Goal: Transaction & Acquisition: Purchase product/service

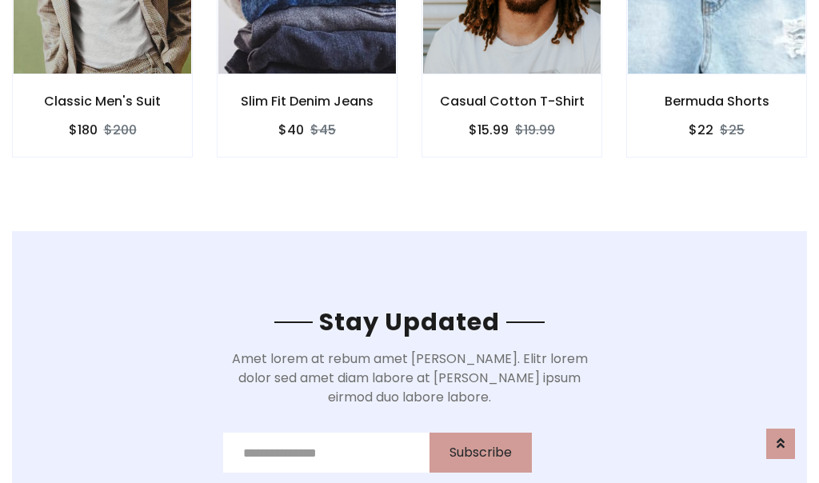
scroll to position [2409, 0]
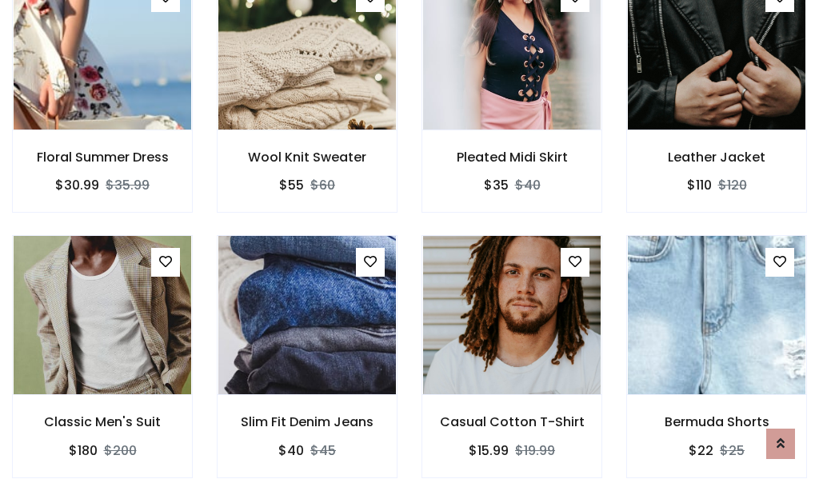
click at [409, 241] on div "Casual Cotton T-Shirt $15.99 $19.99" at bounding box center [511, 367] width 205 height 265
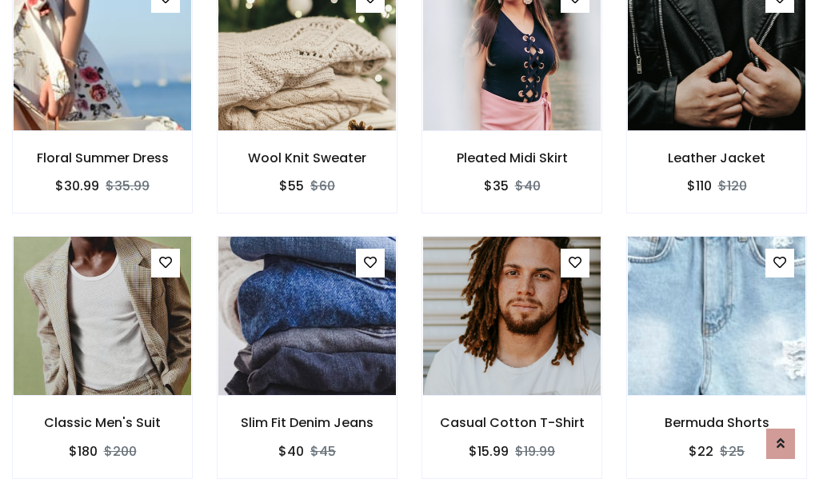
click at [409, 241] on div "Casual Cotton T-Shirt $15.99 $19.99" at bounding box center [511, 368] width 205 height 265
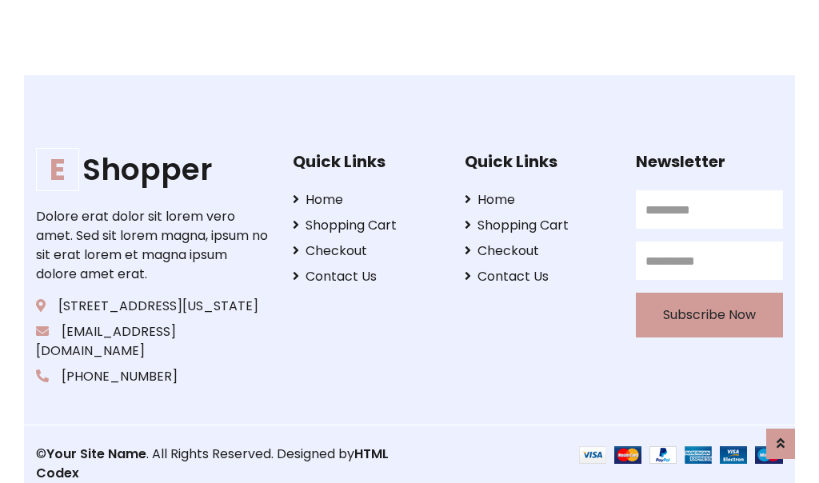
scroll to position [3044, 0]
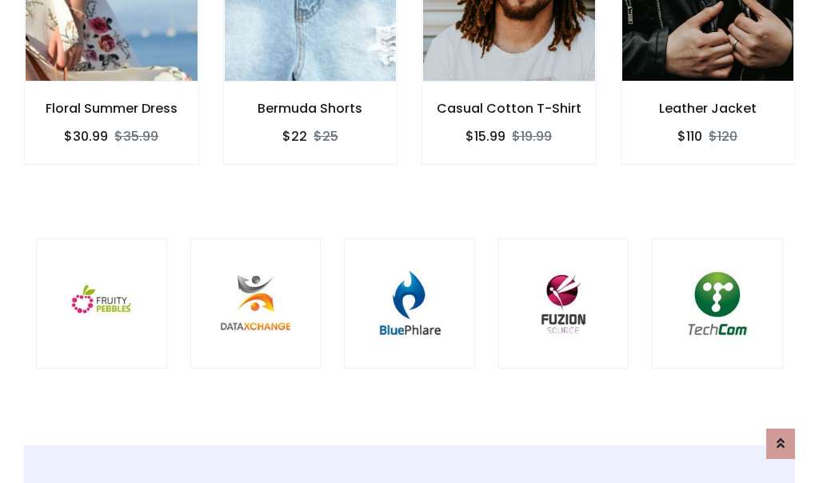
click at [409, 241] on div at bounding box center [409, 303] width 131 height 131
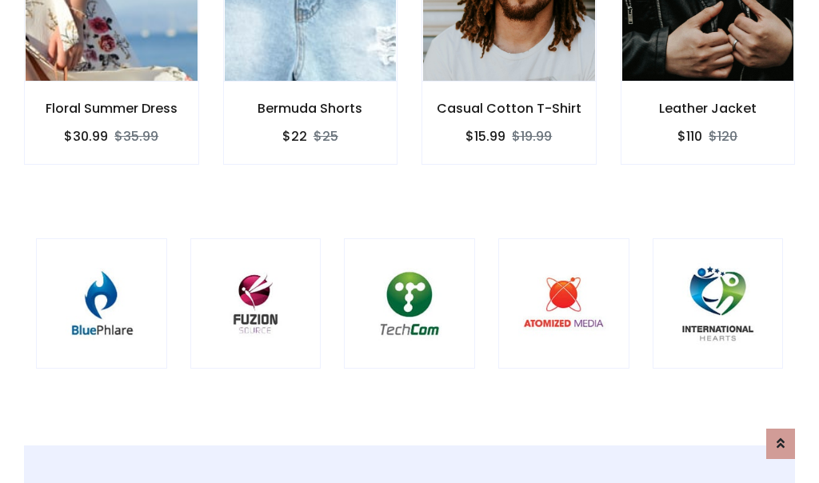
click at [409, 241] on div at bounding box center [409, 303] width 131 height 131
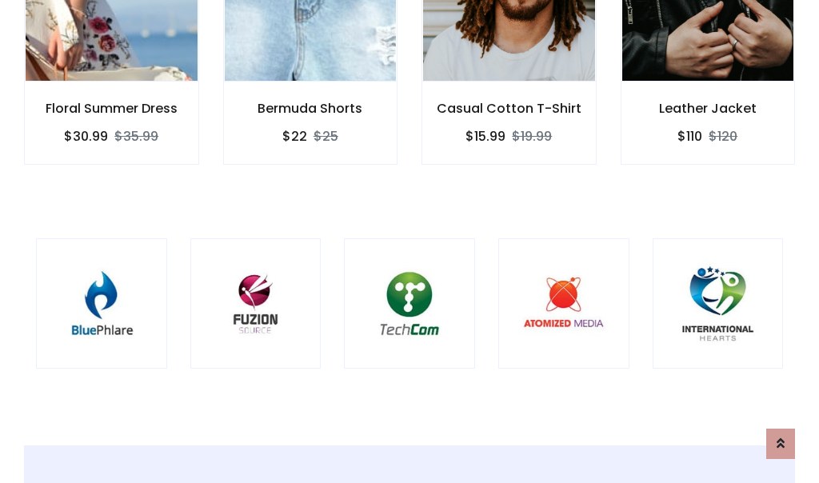
click at [409, 241] on div at bounding box center [409, 303] width 131 height 131
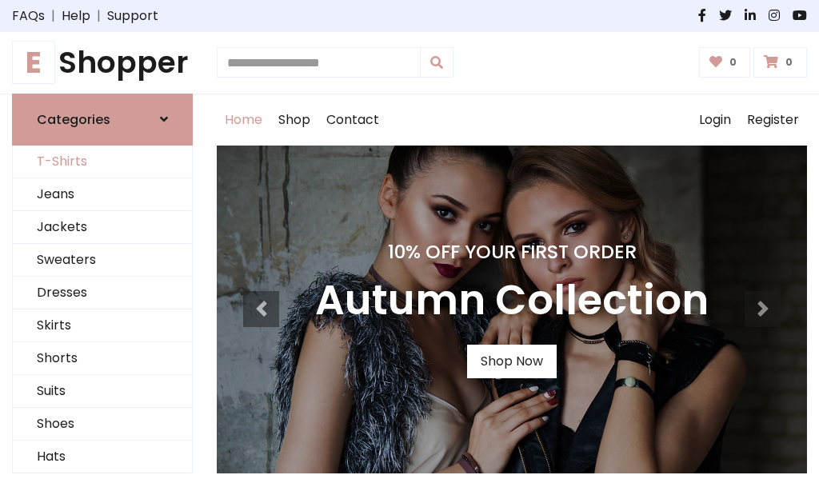
click at [102, 162] on link "T-Shirts" at bounding box center [102, 162] width 179 height 33
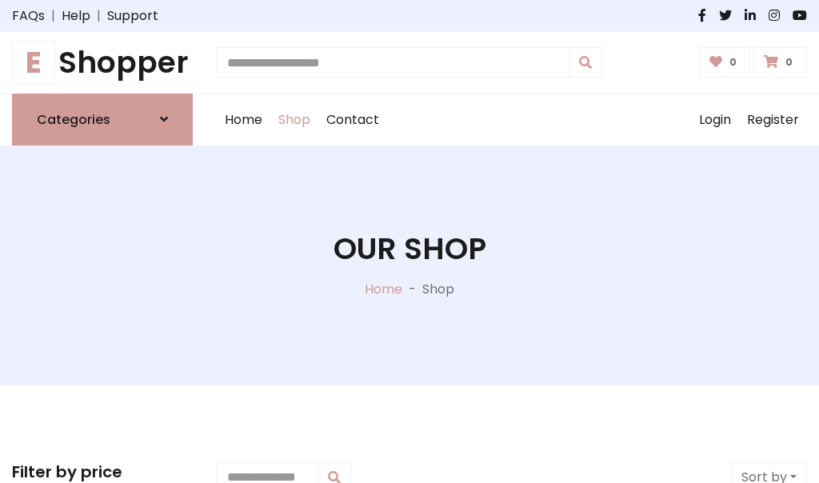
scroll to position [641, 0]
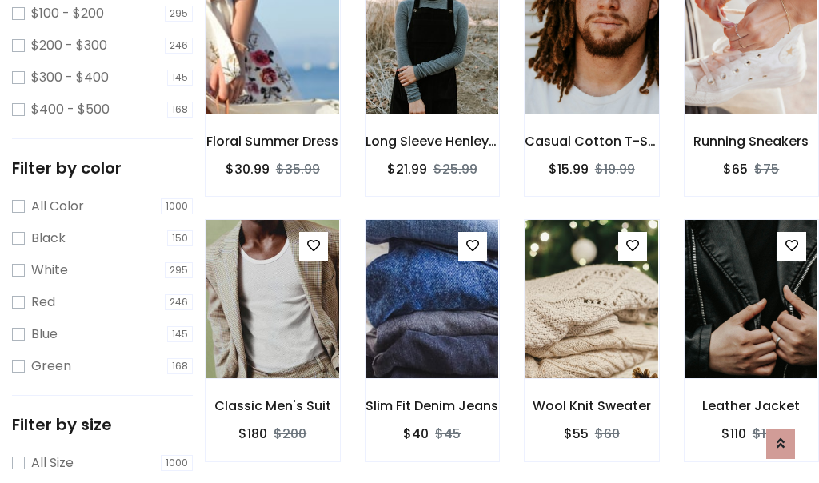
scroll to position [81, 0]
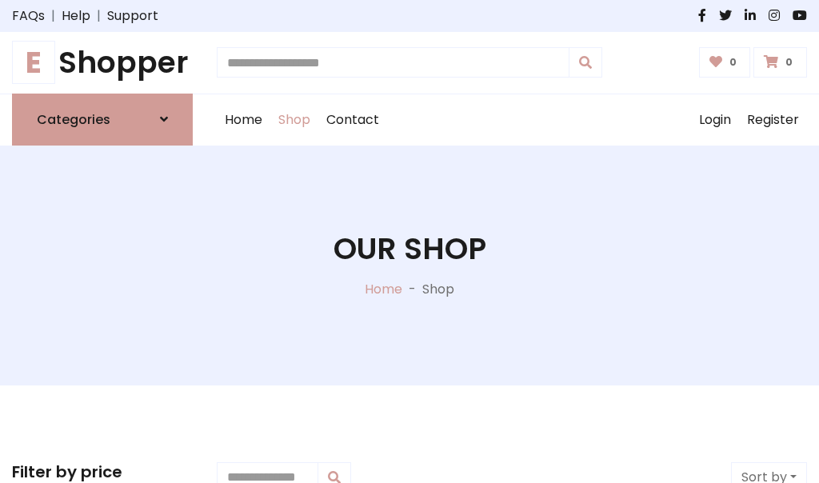
click at [102, 62] on h1 "E Shopper" at bounding box center [102, 63] width 181 height 36
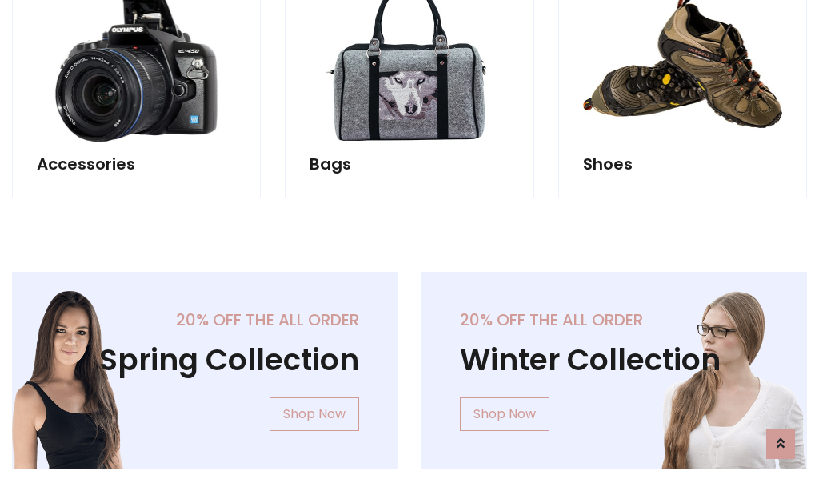
scroll to position [1554, 0]
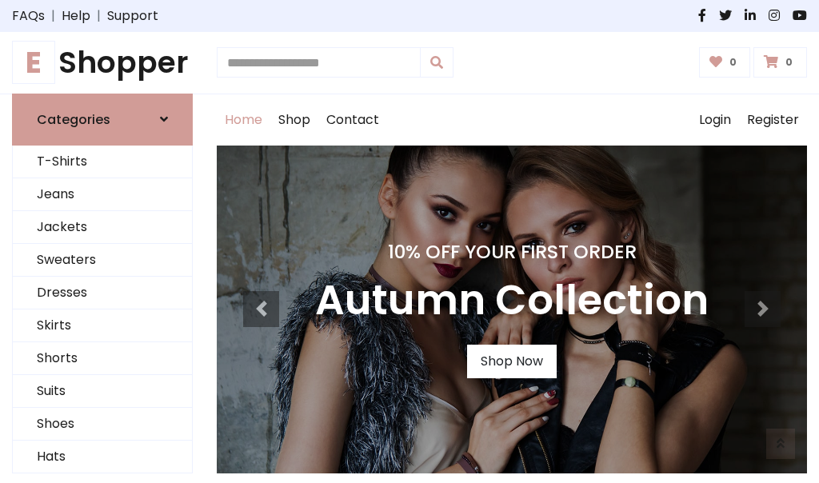
scroll to position [525, 0]
